Goal: Book appointment/travel/reservation

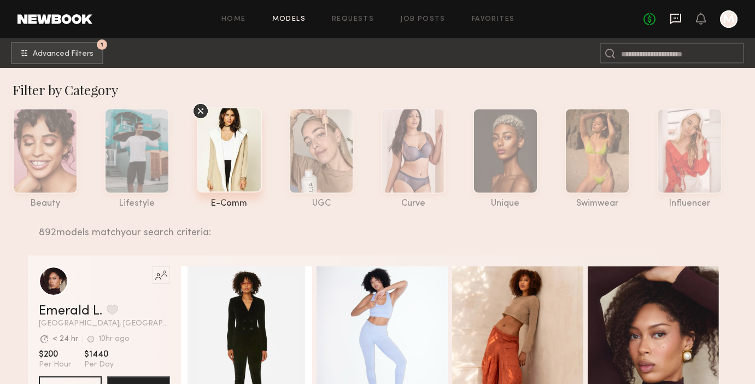
click at [678, 17] on icon at bounding box center [675, 19] width 12 height 12
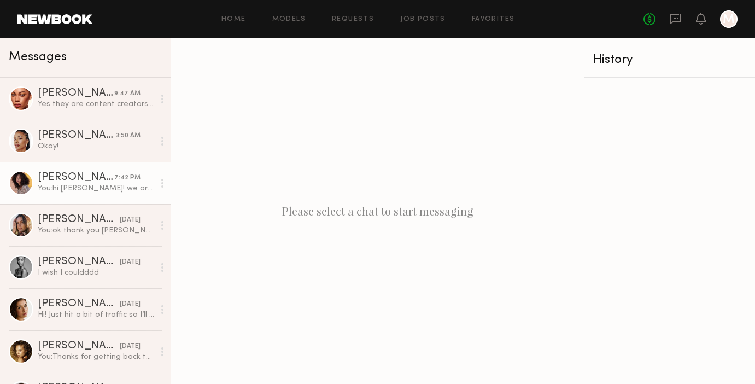
click at [68, 168] on link "[PERSON_NAME] 7:42 PM You: hi [PERSON_NAME]! we are super interested in booking…" at bounding box center [85, 183] width 170 height 42
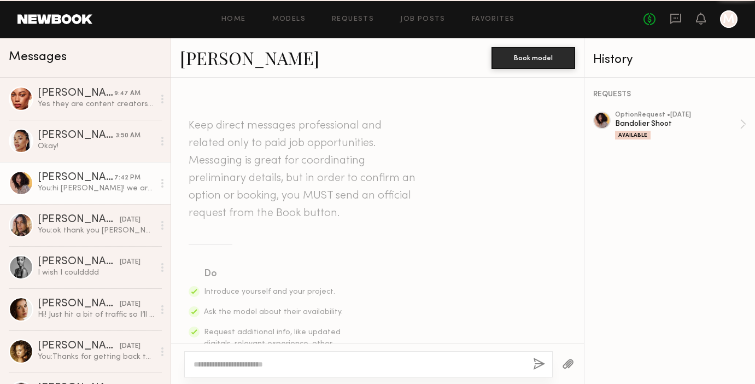
scroll to position [507, 0]
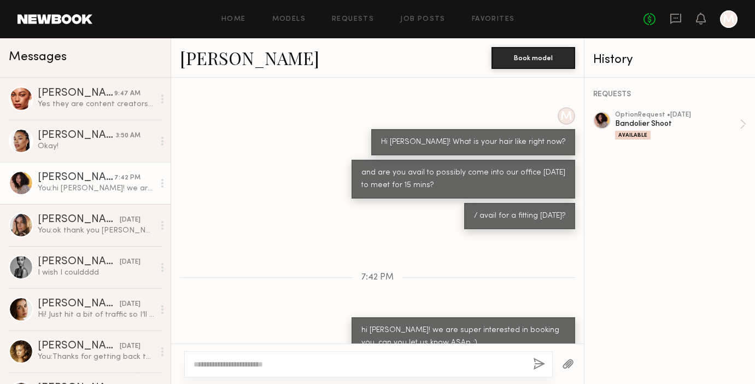
click at [274, 358] on div at bounding box center [368, 364] width 368 height 26
click at [203, 59] on link "[PERSON_NAME]" at bounding box center [249, 57] width 139 height 23
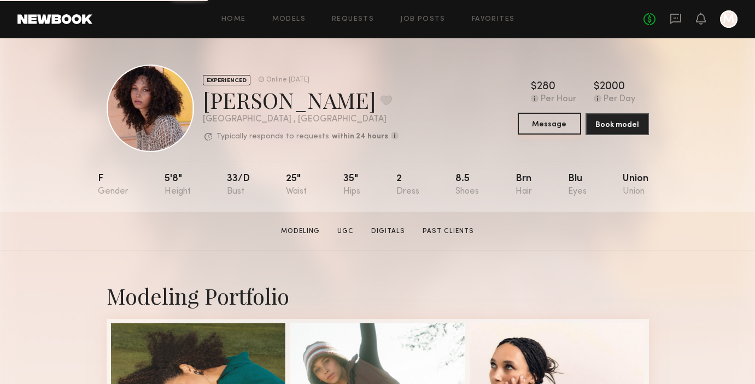
click at [545, 118] on button "Message" at bounding box center [548, 124] width 63 height 22
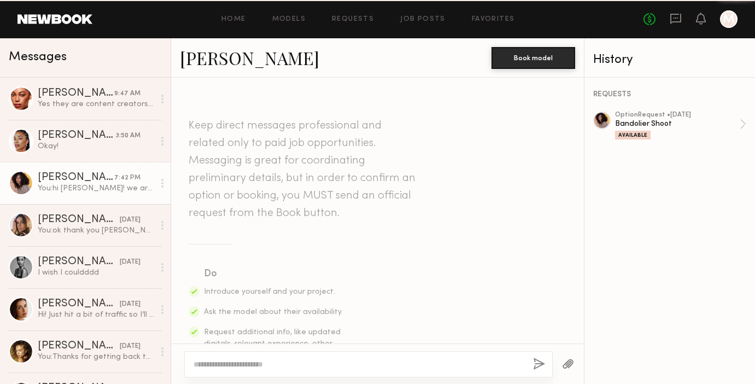
scroll to position [507, 0]
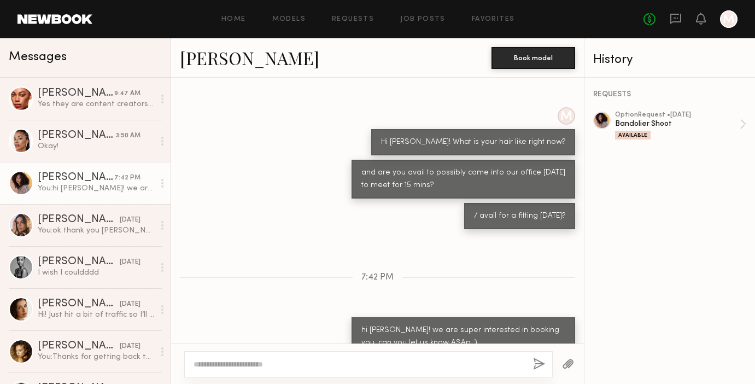
click at [404, 361] on textarea at bounding box center [358, 363] width 331 height 11
click at [317, 365] on textarea at bounding box center [358, 363] width 331 height 11
click at [369, 239] on div "Keep direct messages professional and related only to paid job opportunities. M…" at bounding box center [377, 211] width 413 height 266
click at [369, 270] on div "Keep direct messages professional and related only to paid job opportunities. M…" at bounding box center [377, 211] width 413 height 266
click at [376, 228] on div "Keep direct messages professional and related only to paid job opportunities. M…" at bounding box center [377, 211] width 413 height 266
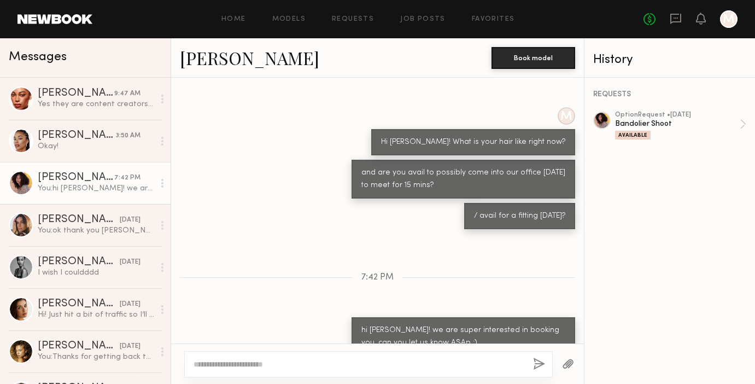
click at [376, 268] on div "Keep direct messages professional and related only to paid job opportunities. M…" at bounding box center [377, 211] width 413 height 266
click at [375, 245] on div "Keep direct messages professional and related only to paid job opportunities. M…" at bounding box center [377, 211] width 413 height 266
click at [375, 262] on div "Keep direct messages professional and related only to paid job opportunities. M…" at bounding box center [377, 211] width 413 height 266
click at [529, 54] on button "Book model" at bounding box center [533, 57] width 84 height 22
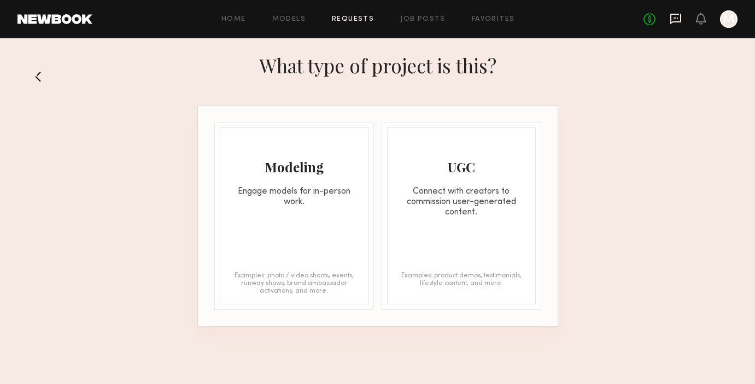
click at [673, 20] on icon at bounding box center [675, 19] width 12 height 12
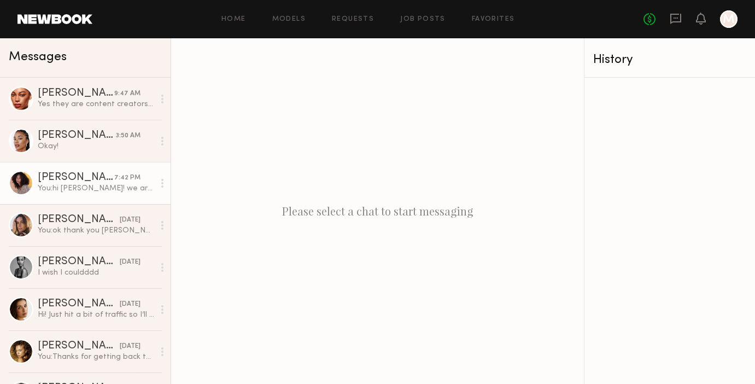
click at [21, 185] on div at bounding box center [21, 182] width 25 height 25
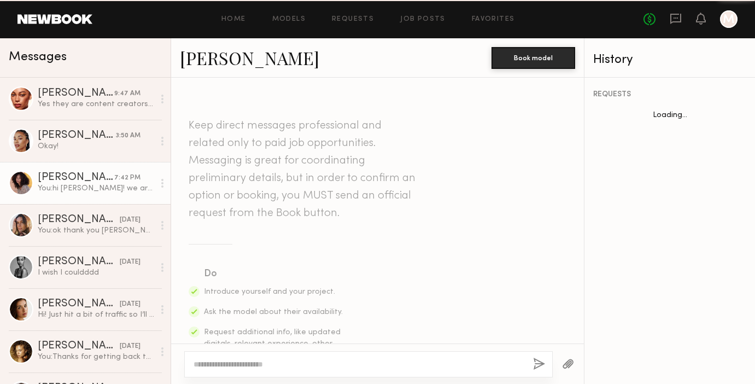
scroll to position [507, 0]
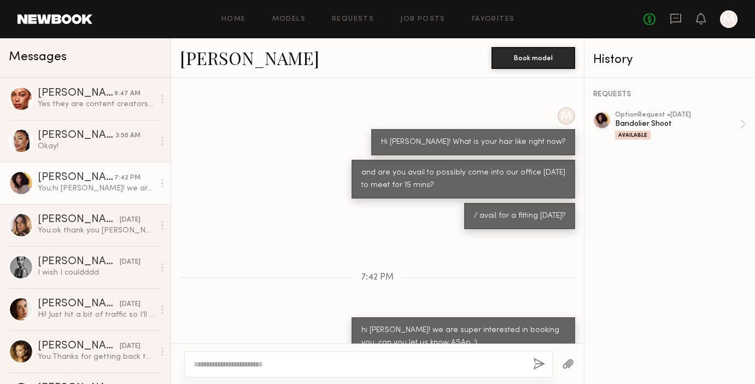
click at [208, 62] on link "[PERSON_NAME]" at bounding box center [249, 57] width 139 height 23
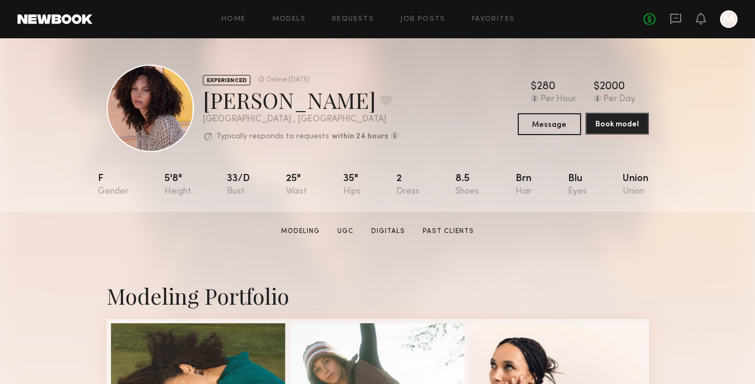
click at [618, 125] on button "Book model" at bounding box center [616, 124] width 63 height 22
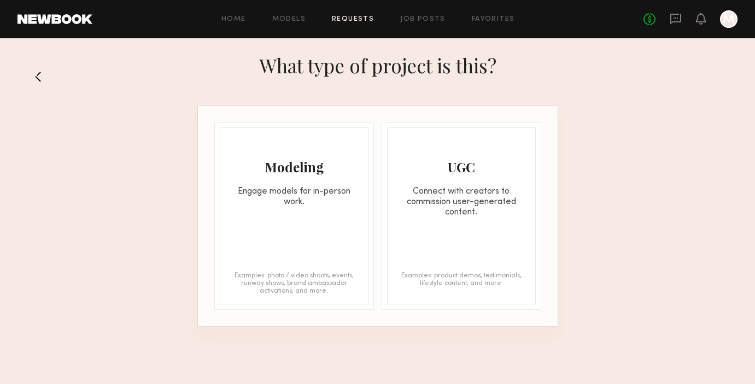
click at [289, 176] on div "Modeling Engage models for in-person work." at bounding box center [294, 167] width 148 height 79
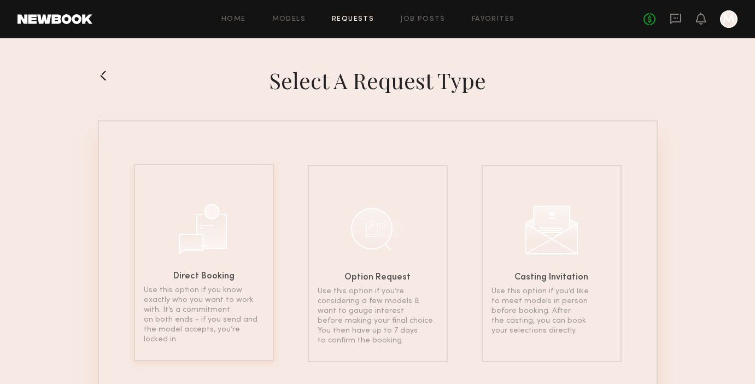
click at [193, 245] on div at bounding box center [203, 227] width 55 height 55
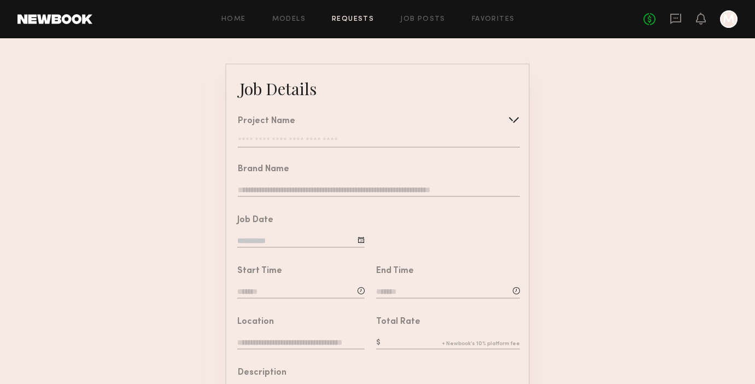
scroll to position [42, 0]
click at [287, 137] on input "text" at bounding box center [379, 140] width 282 height 11
click at [675, 21] on icon at bounding box center [675, 19] width 11 height 10
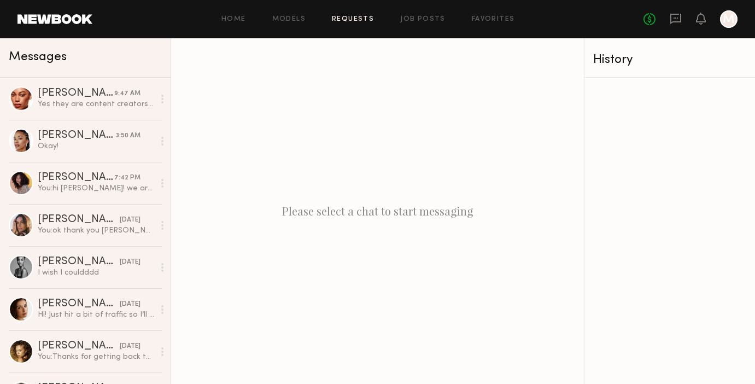
click at [354, 16] on link "Requests" at bounding box center [353, 19] width 42 height 7
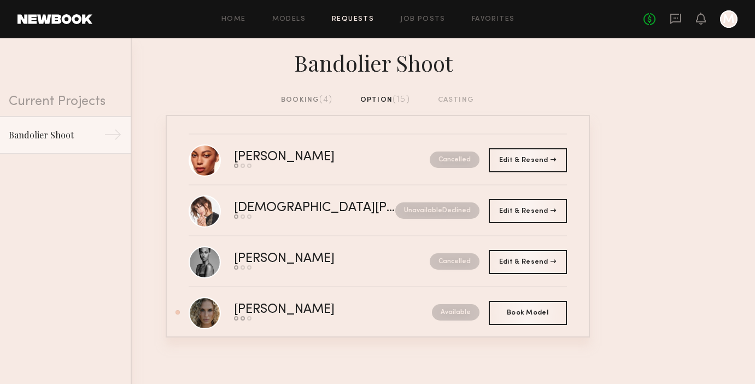
click at [384, 97] on div "booking (4) option (15) casting" at bounding box center [377, 100] width 193 height 12
click at [384, 104] on div "booking (4) option (15) casting" at bounding box center [377, 100] width 193 height 12
click at [383, 100] on div "booking (4) option (15) casting" at bounding box center [377, 100] width 193 height 12
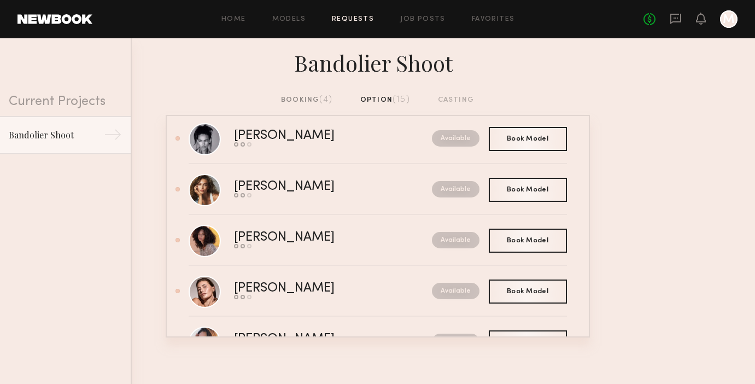
scroll to position [480, 0]
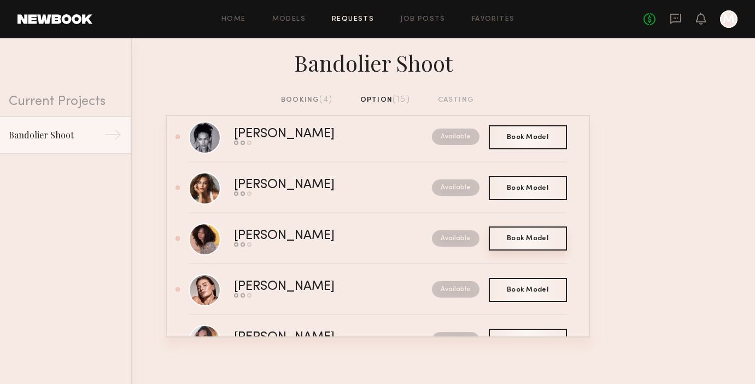
click at [531, 238] on span "Book Model" at bounding box center [528, 238] width 42 height 7
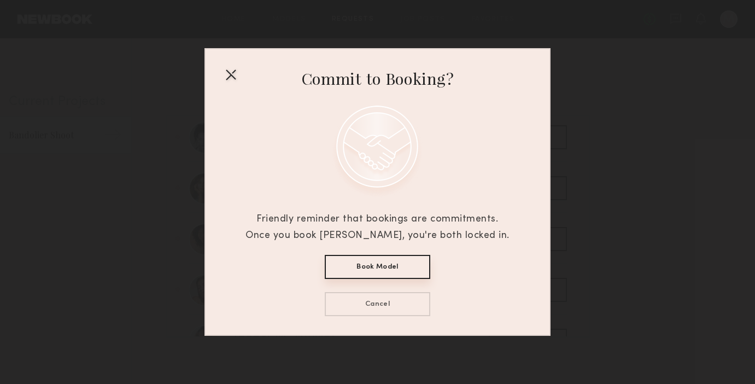
click at [372, 267] on button "Book Model" at bounding box center [377, 267] width 105 height 24
